Goal: Find specific page/section: Find specific page/section

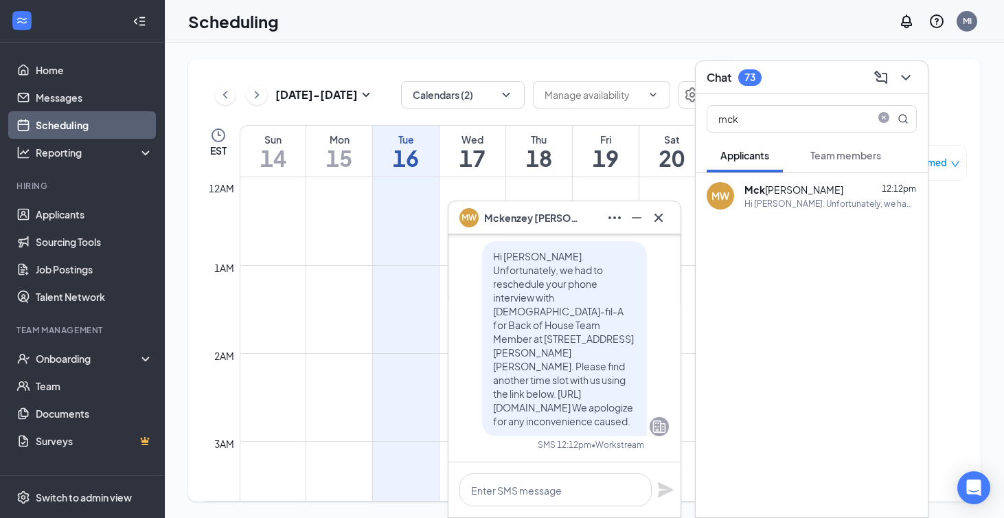
scroll to position [927, 0]
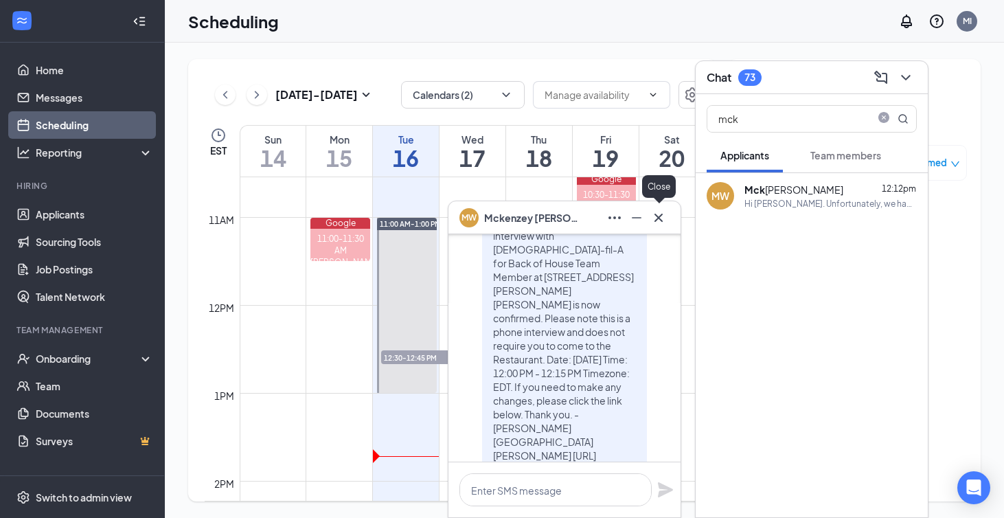
click at [663, 221] on icon "Cross" at bounding box center [659, 218] width 16 height 16
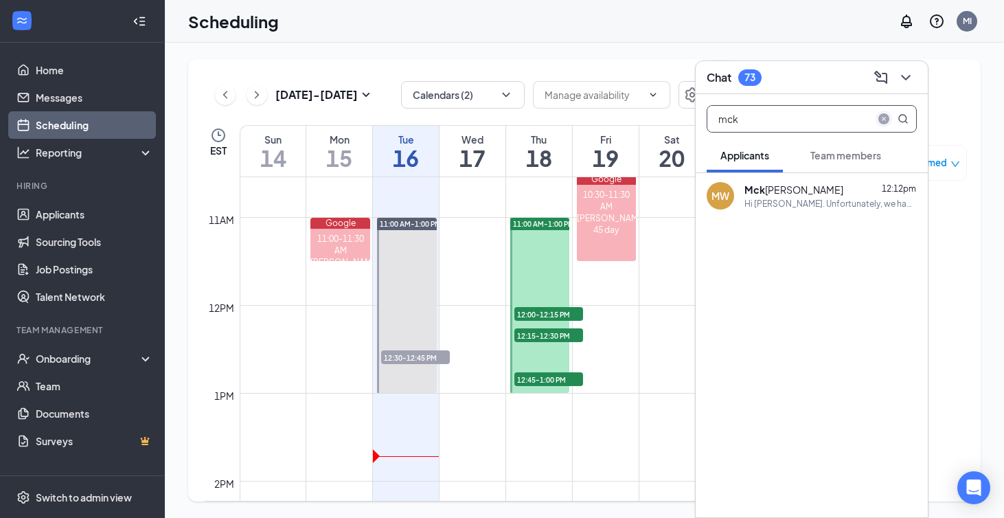
click at [890, 113] on span at bounding box center [884, 119] width 16 height 16
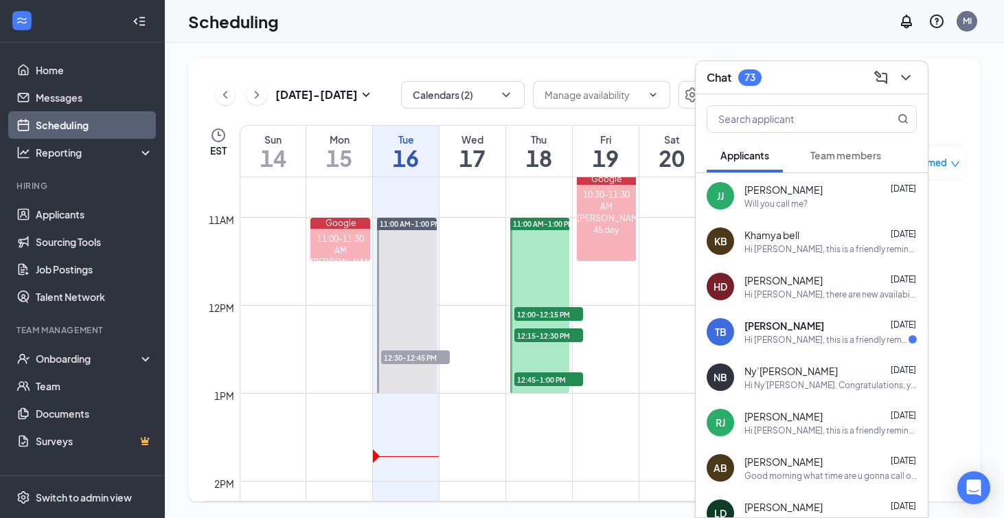
click at [839, 161] on div "Team members" at bounding box center [846, 155] width 71 height 14
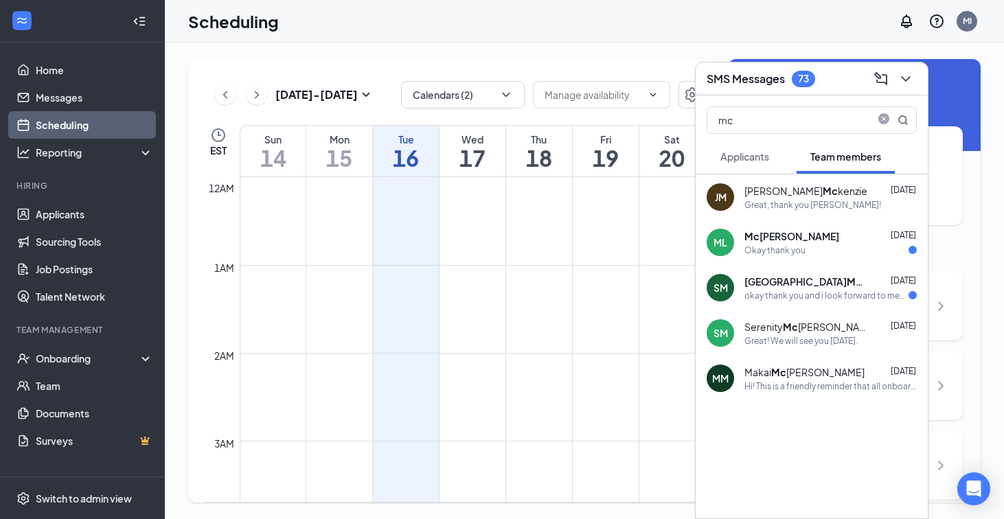
scroll to position [897, 0]
